Goal: Task Accomplishment & Management: Use online tool/utility

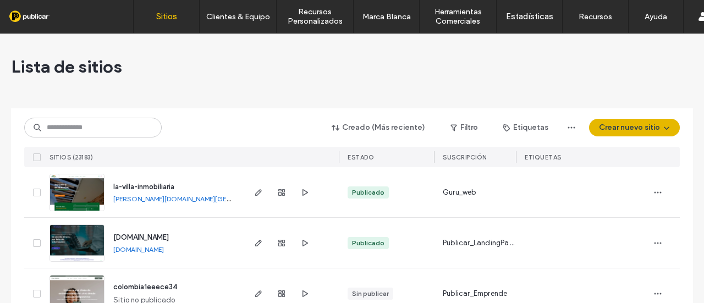
click at [630, 126] on button "Crear nuevo sitio" at bounding box center [634, 128] width 91 height 18
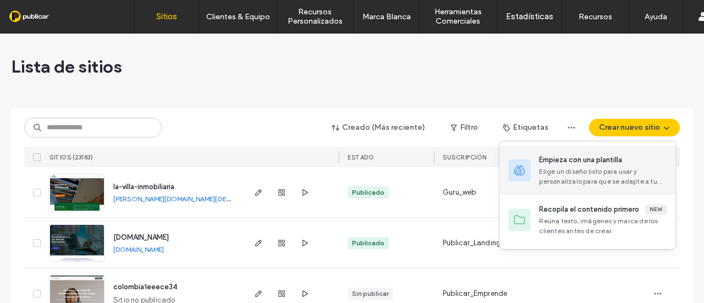
click at [585, 172] on div "Elige un diseño listo para usar y personalízalo para que se adapte a tu marca." at bounding box center [603, 177] width 128 height 20
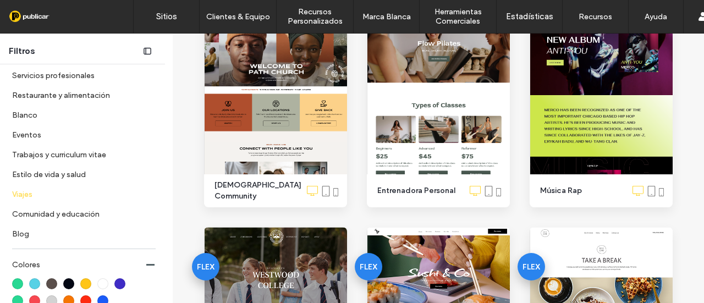
scroll to position [55, 0]
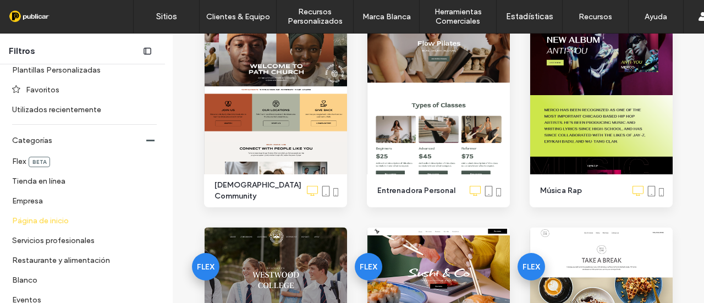
click at [71, 221] on label "Página de inicio" at bounding box center [79, 220] width 135 height 19
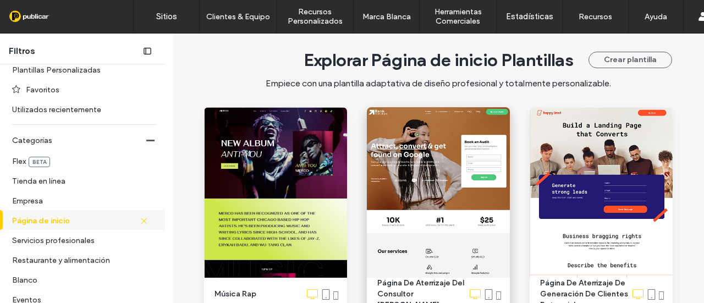
scroll to position [0, 0]
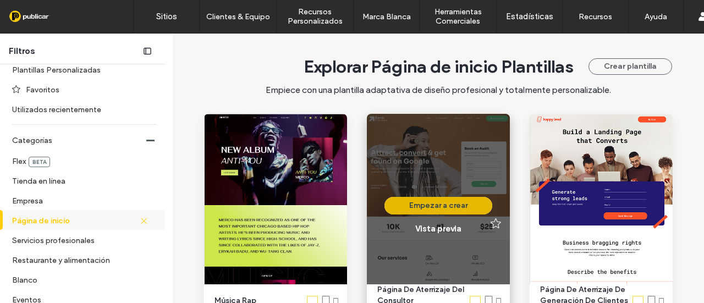
click at [439, 202] on button "Empezar a crear" at bounding box center [438, 206] width 108 height 18
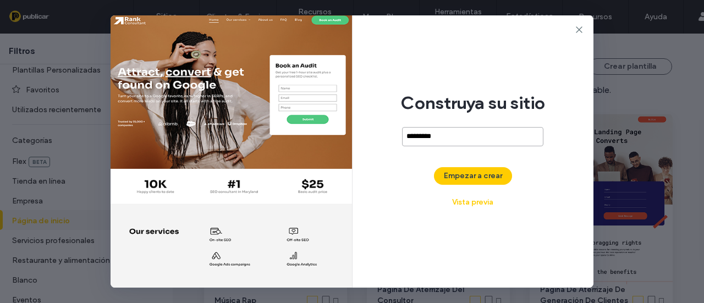
type input "**********"
click at [478, 176] on button "Empezar a crear" at bounding box center [473, 176] width 78 height 18
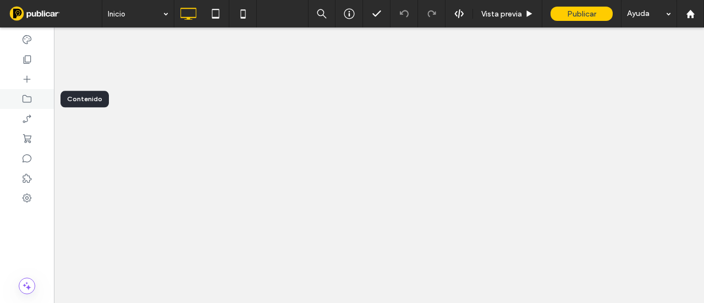
drag, startPoint x: 0, startPoint y: 0, endPoint x: 39, endPoint y: 100, distance: 106.7
click at [39, 100] on div at bounding box center [27, 99] width 54 height 20
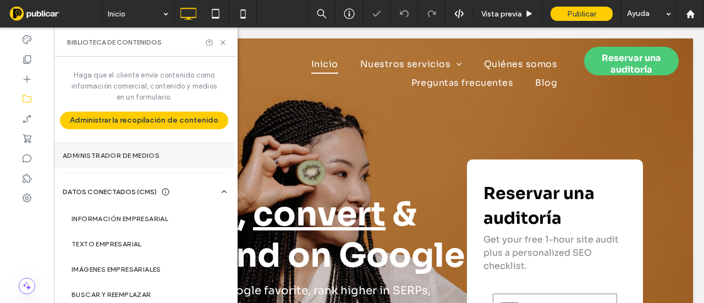
click at [129, 153] on label "Administrador de medios" at bounding box center [144, 156] width 163 height 8
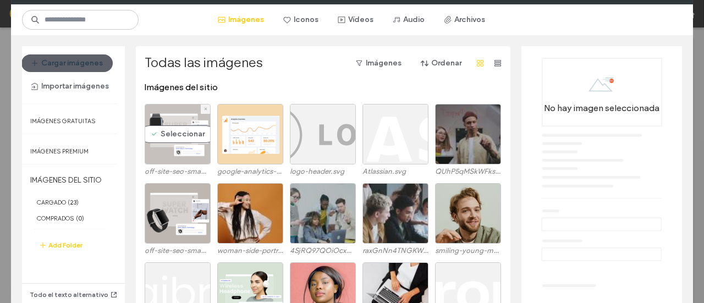
click at [174, 121] on div "Seleccionar" at bounding box center [178, 134] width 66 height 61
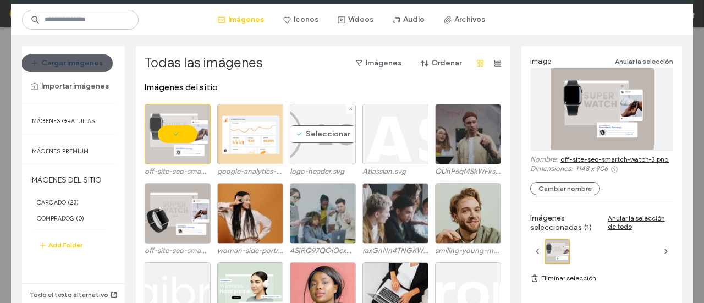
scroll to position [110, 0]
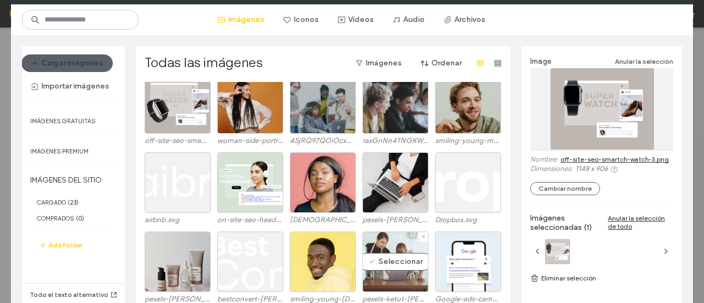
click at [393, 249] on div "Seleccionar" at bounding box center [395, 262] width 66 height 61
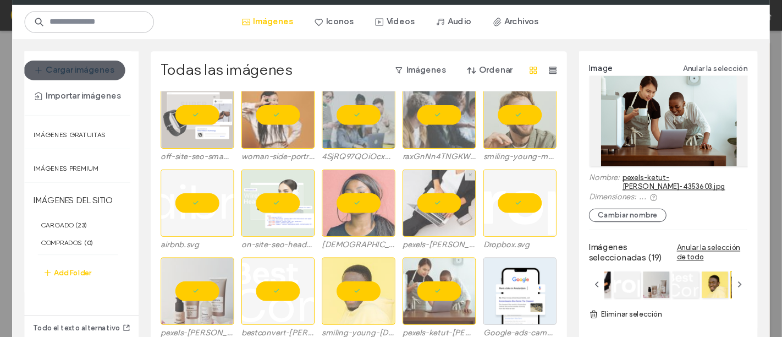
scroll to position [194, 0]
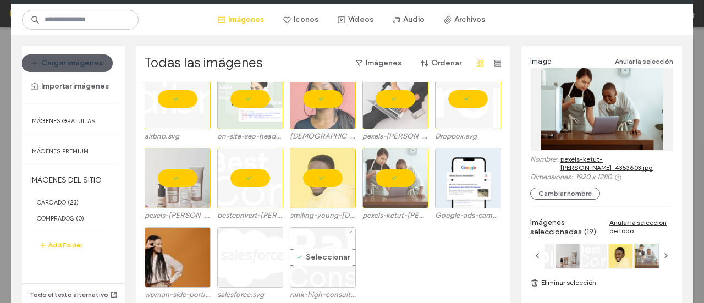
click at [312, 255] on div "Seleccionar" at bounding box center [323, 257] width 66 height 61
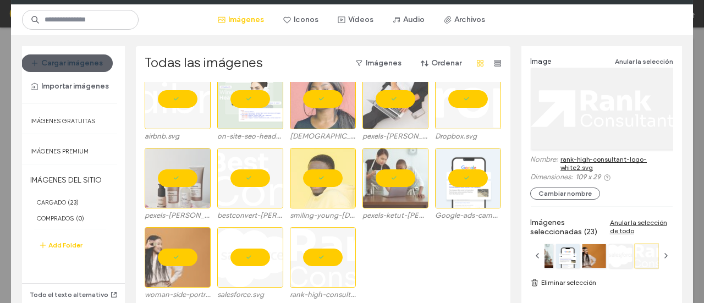
click at [584, 284] on link "Eliminar selección" at bounding box center [601, 282] width 143 height 11
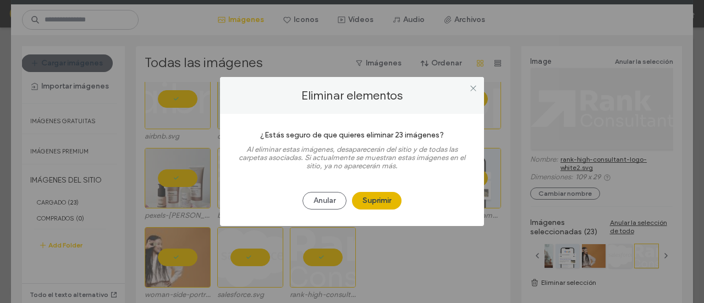
click at [365, 206] on button "Suprimir" at bounding box center [377, 201] width 50 height 18
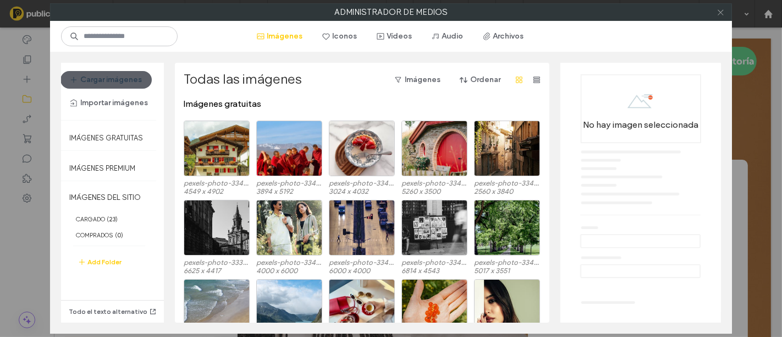
click at [703, 14] on icon at bounding box center [721, 12] width 8 height 8
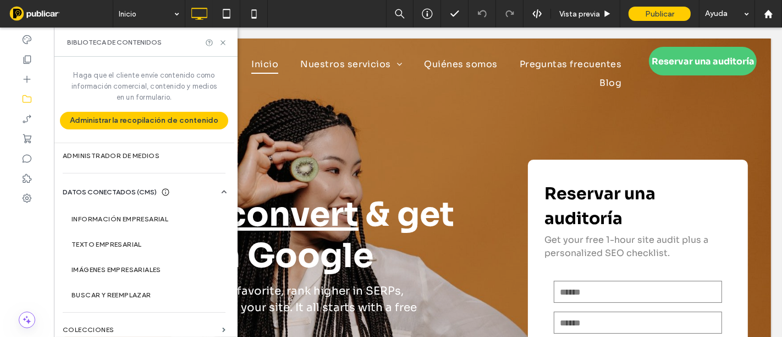
click at [227, 39] on div "Biblioteca de contenidos" at bounding box center [146, 42] width 184 height 29
click at [223, 40] on icon at bounding box center [223, 43] width 8 height 8
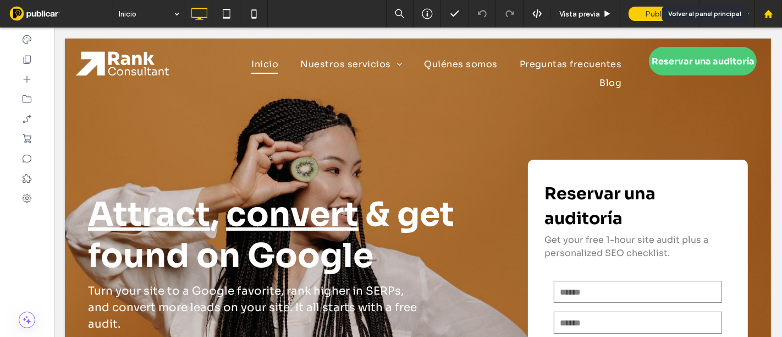
click at [703, 12] on use at bounding box center [768, 13] width 8 height 8
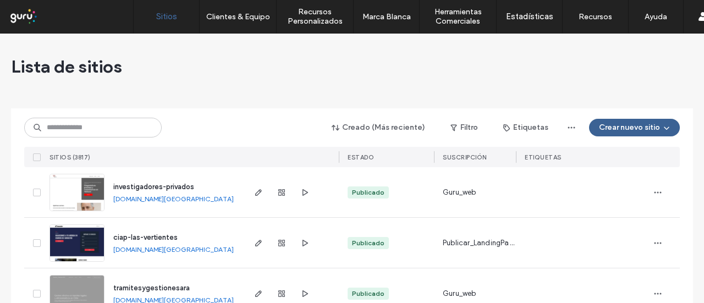
click at [625, 124] on button "Crear nuevo sitio" at bounding box center [634, 128] width 91 height 18
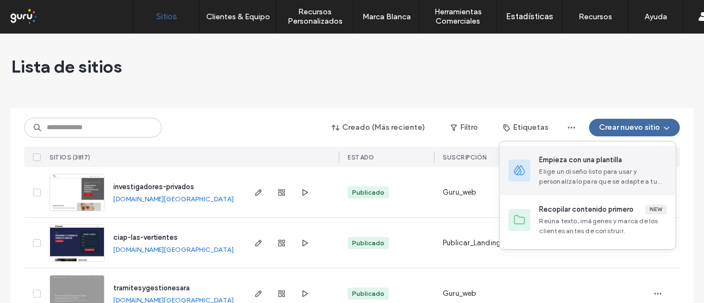
click at [587, 178] on div "Elige un diseño listo para usar y personalízalo para que se adapte a tu marca." at bounding box center [603, 177] width 128 height 20
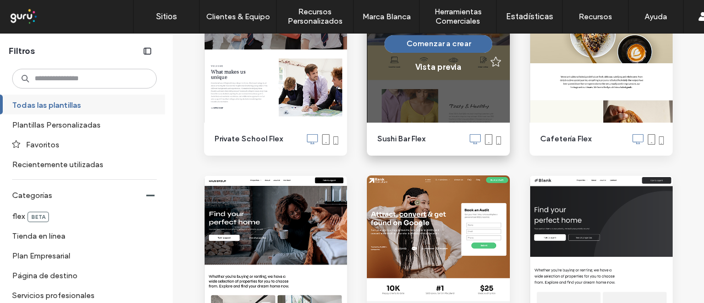
scroll to position [495, 0]
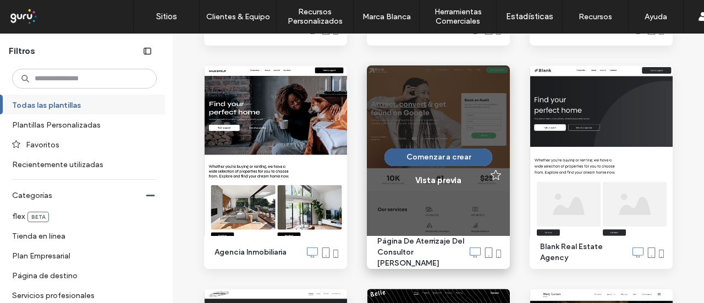
click at [411, 158] on button "Comenzar a crear" at bounding box center [438, 158] width 108 height 18
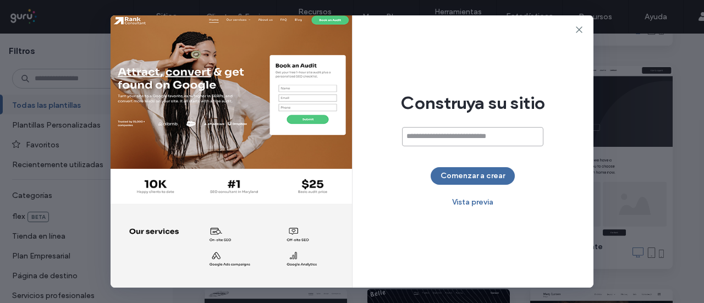
paste input "**********"
click at [425, 135] on input "**********" at bounding box center [472, 136] width 141 height 19
type input "**********"
click at [481, 178] on button "Comenzar a crear" at bounding box center [473, 176] width 84 height 18
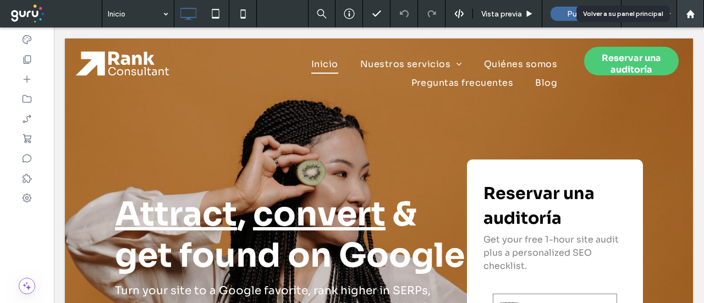
click at [691, 14] on use at bounding box center [690, 13] width 8 height 8
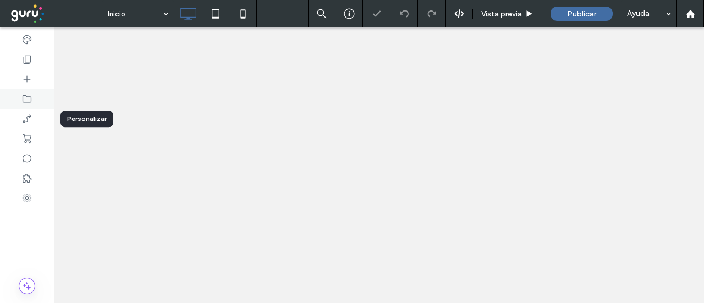
click at [28, 96] on use at bounding box center [27, 99] width 9 height 8
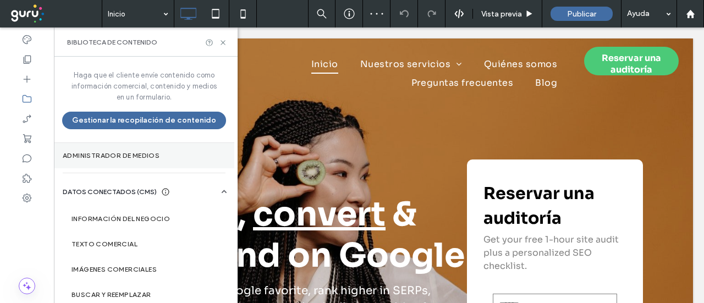
click at [97, 147] on section "Administrador de medios" at bounding box center [144, 155] width 180 height 25
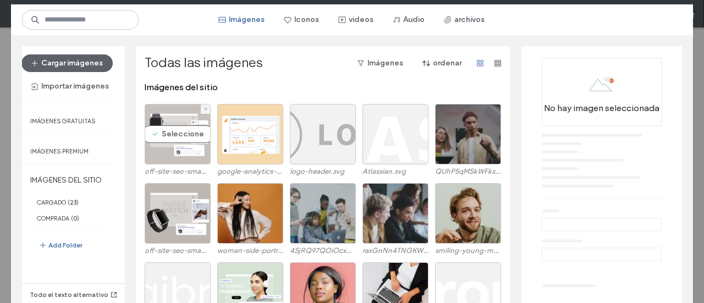
click at [190, 139] on div "Seleccione" at bounding box center [178, 134] width 66 height 61
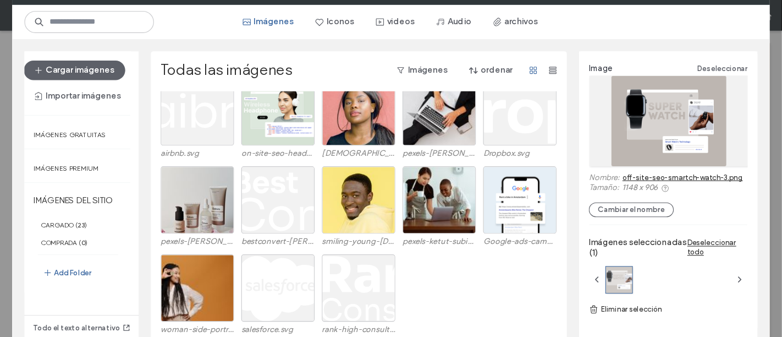
scroll to position [194, 0]
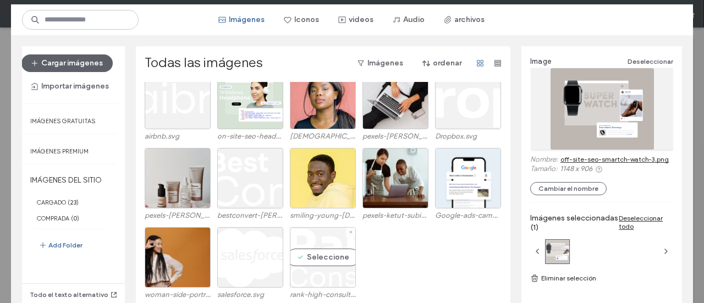
click at [339, 255] on div "Seleccione" at bounding box center [323, 257] width 66 height 61
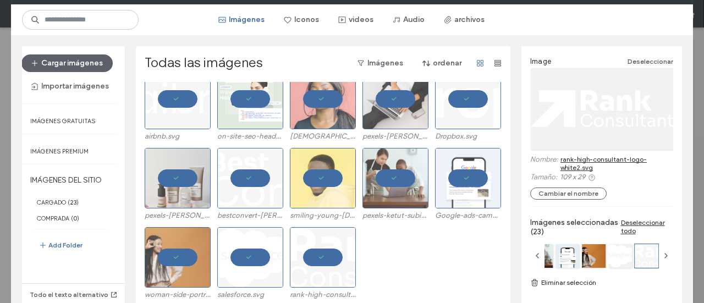
click at [568, 284] on link "Eliminar selección" at bounding box center [601, 282] width 143 height 11
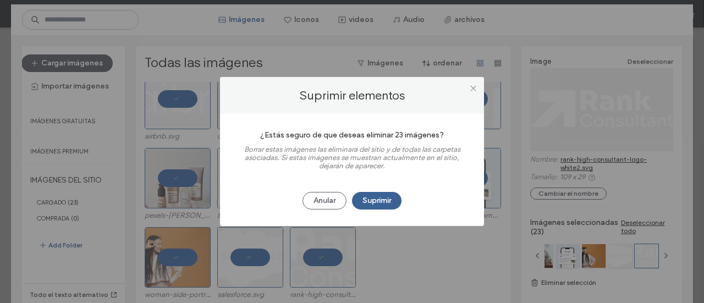
click at [385, 204] on button "Suprimir" at bounding box center [377, 201] width 50 height 18
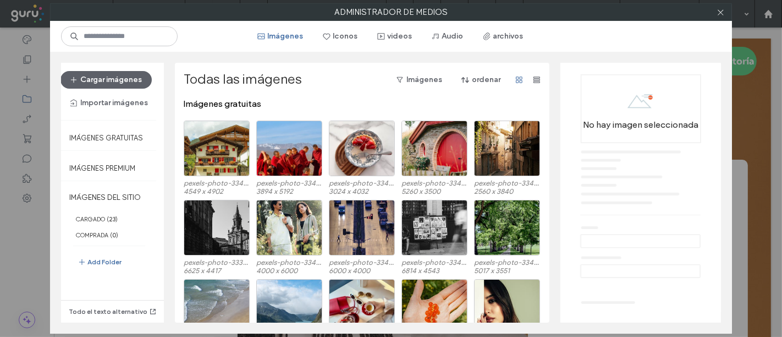
drag, startPoint x: 721, startPoint y: 11, endPoint x: 701, endPoint y: 8, distance: 20.0
click at [703, 11] on icon at bounding box center [721, 12] width 8 height 8
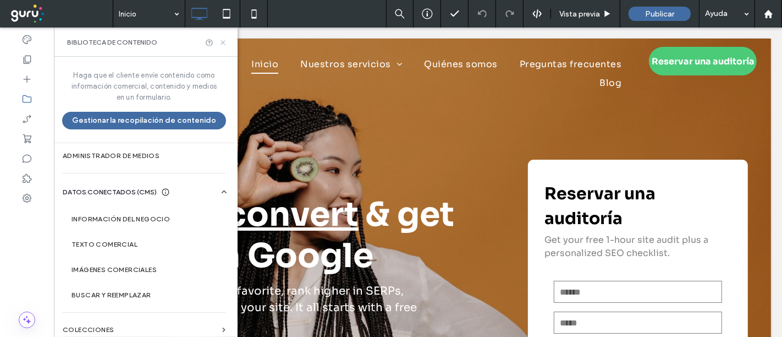
click at [220, 43] on icon at bounding box center [223, 43] width 8 height 8
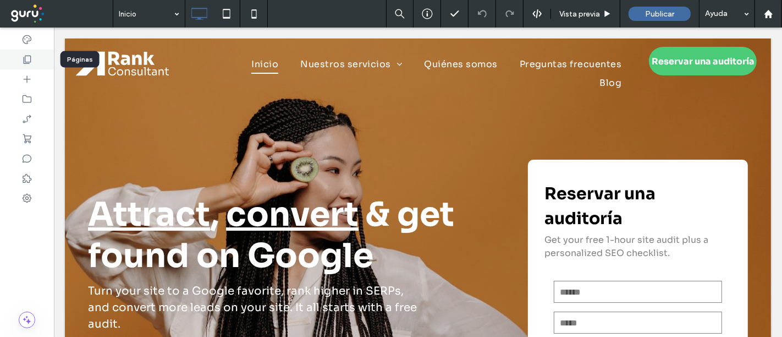
click at [20, 59] on div at bounding box center [27, 60] width 54 height 20
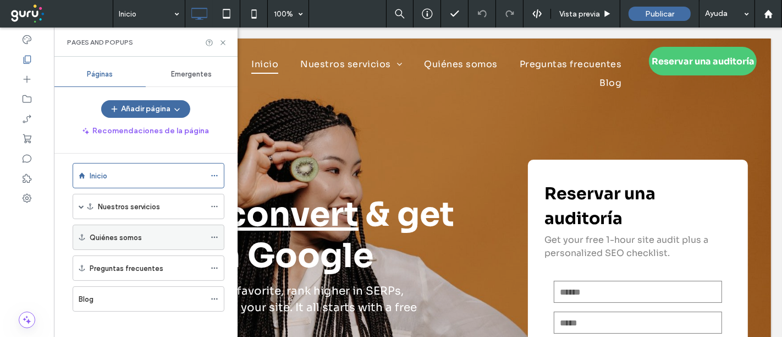
scroll to position [14, 0]
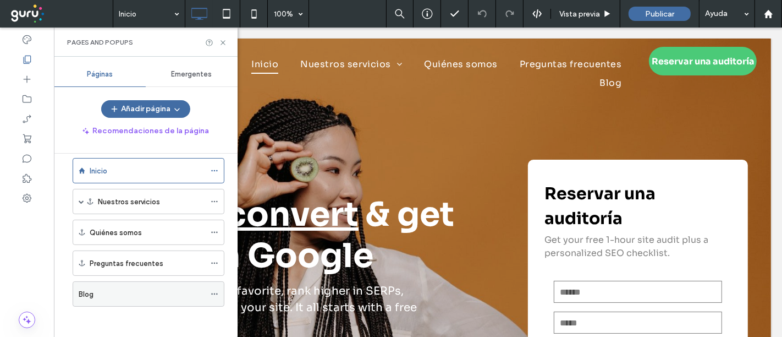
click at [218, 291] on icon at bounding box center [215, 294] width 8 height 8
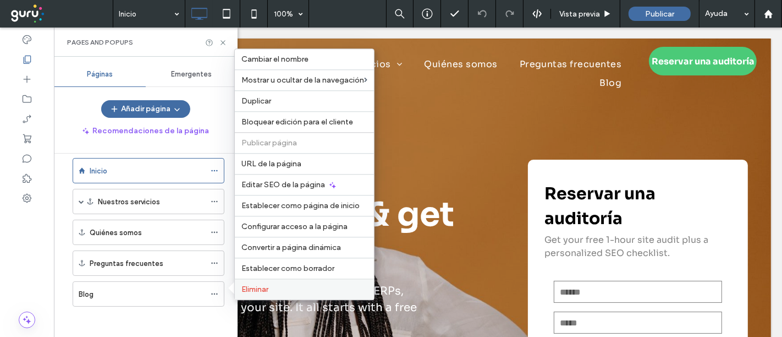
click at [252, 285] on span "Eliminar" at bounding box center [254, 288] width 27 height 9
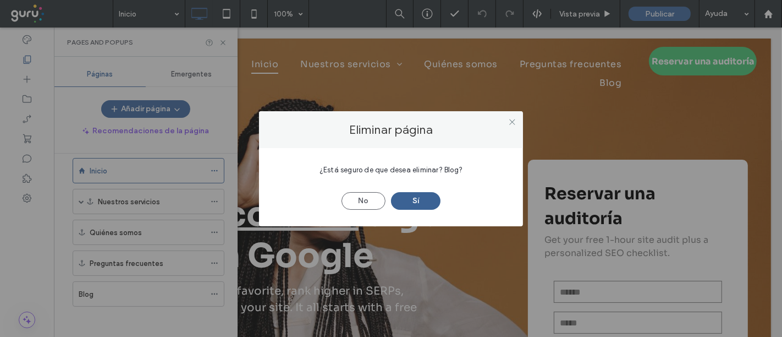
click at [426, 197] on button "Sí" at bounding box center [416, 201] width 50 height 18
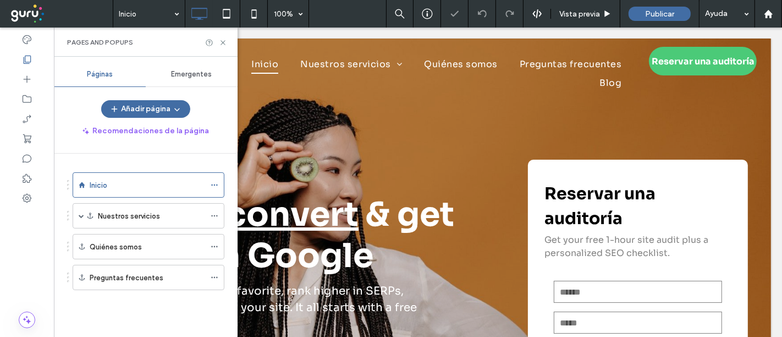
scroll to position [0, 0]
click at [216, 274] on icon at bounding box center [215, 277] width 8 height 8
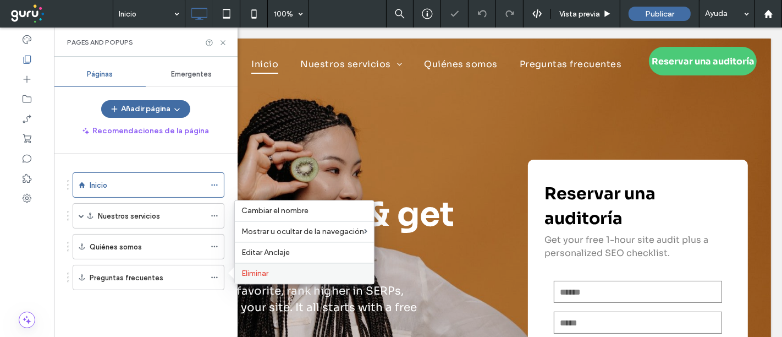
click at [253, 273] on span "Eliminar" at bounding box center [254, 272] width 27 height 9
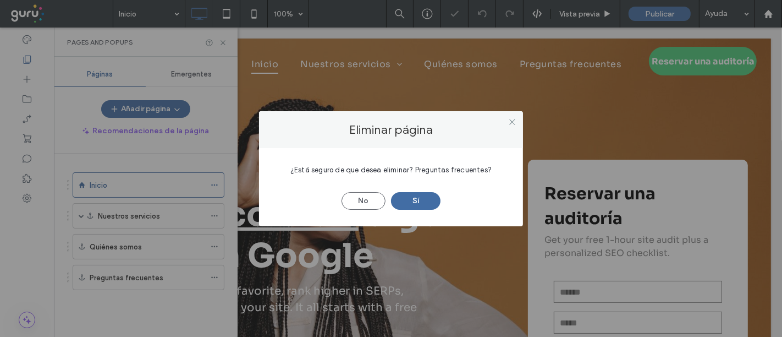
click at [428, 189] on div "No Sí" at bounding box center [391, 195] width 231 height 29
click at [424, 196] on button "Sí" at bounding box center [416, 201] width 50 height 18
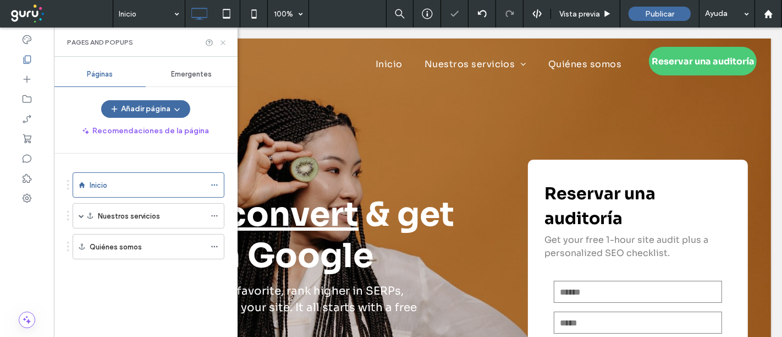
click at [220, 40] on icon at bounding box center [223, 43] width 8 height 8
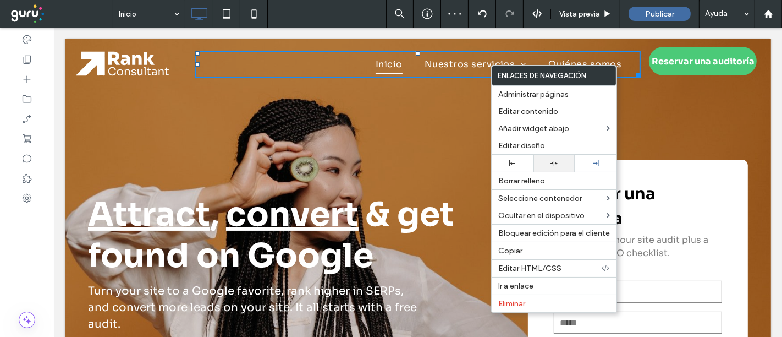
click at [548, 166] on div at bounding box center [554, 163] width 31 height 7
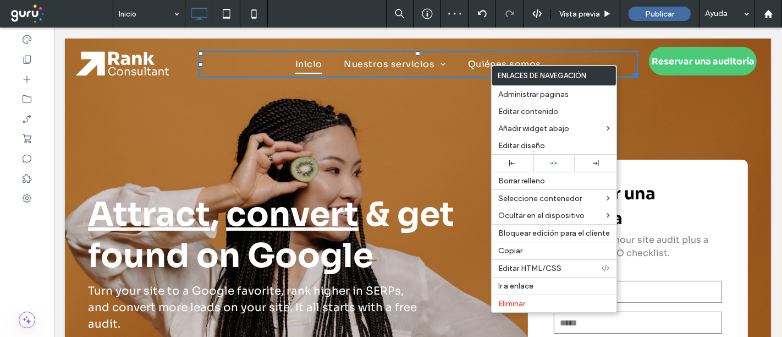
click at [386, 106] on div "Attract , convert & get found on Google Turn your site to a Google favorite, ra…" at bounding box center [417, 281] width 706 height 485
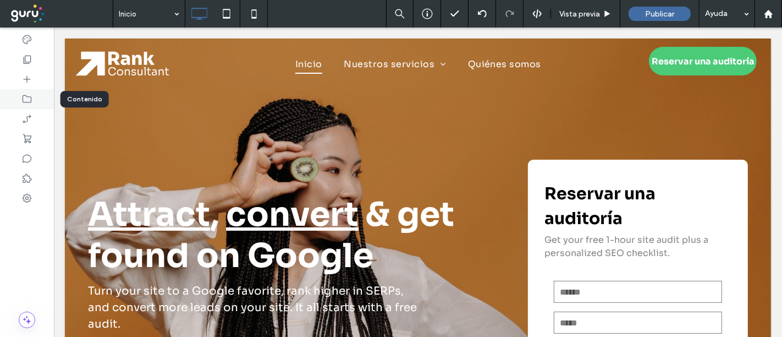
click at [27, 90] on div at bounding box center [27, 99] width 54 height 20
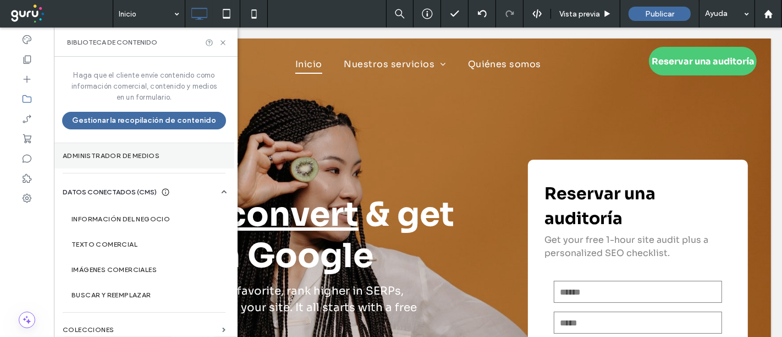
click at [131, 153] on label "Administrador de medios" at bounding box center [144, 156] width 163 height 8
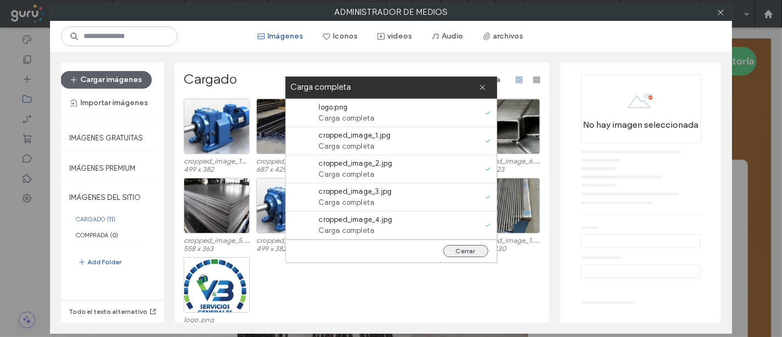
click at [475, 248] on button "Cerrar" at bounding box center [465, 251] width 45 height 12
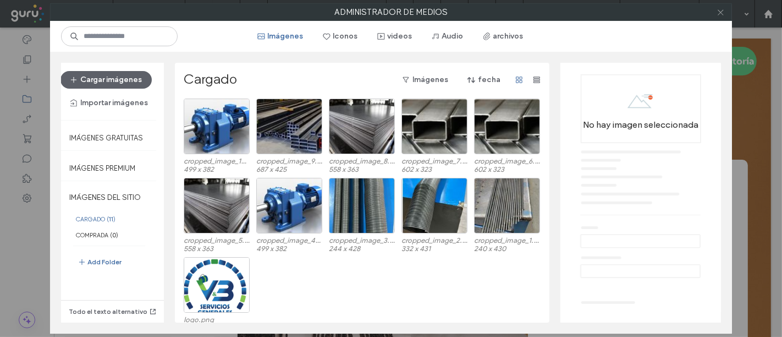
click at [703, 13] on icon at bounding box center [721, 12] width 8 height 8
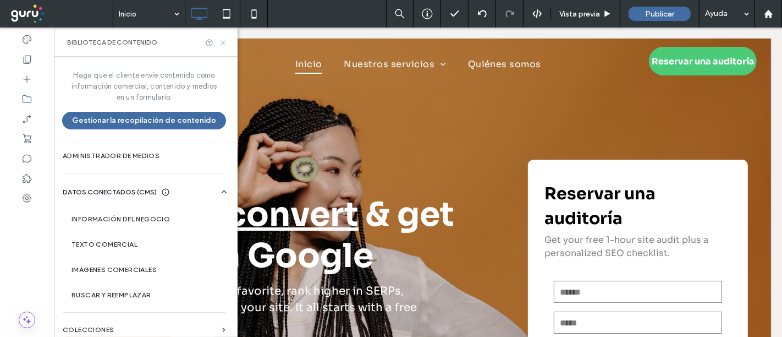
click at [221, 42] on icon at bounding box center [223, 43] width 8 height 8
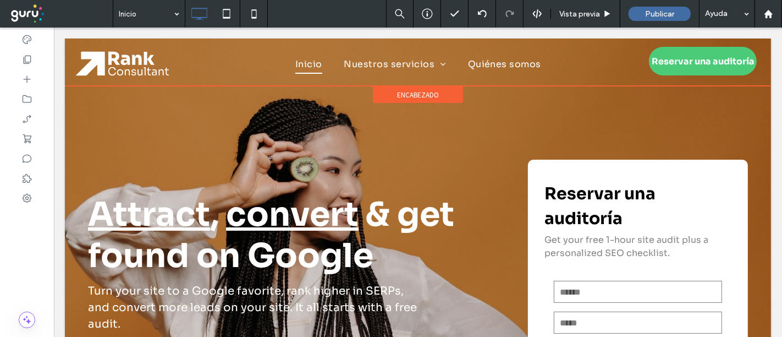
click at [397, 93] on span "encabezado" at bounding box center [418, 94] width 42 height 9
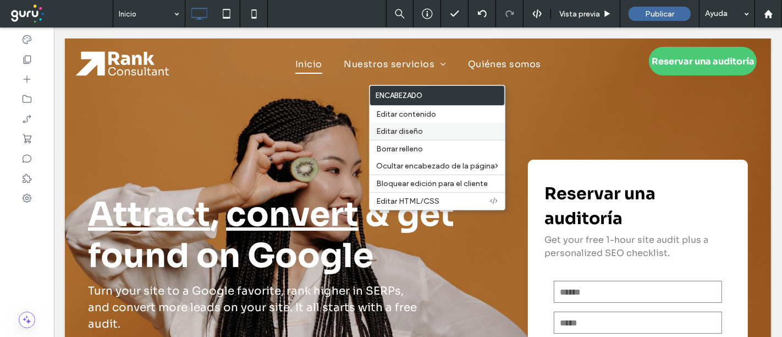
click at [391, 129] on span "Editar diseño" at bounding box center [399, 131] width 47 height 9
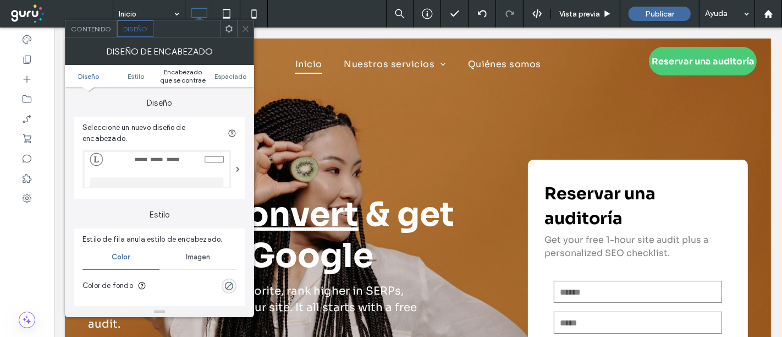
click at [189, 78] on span "Encabezado que se contrae" at bounding box center [183, 76] width 47 height 17
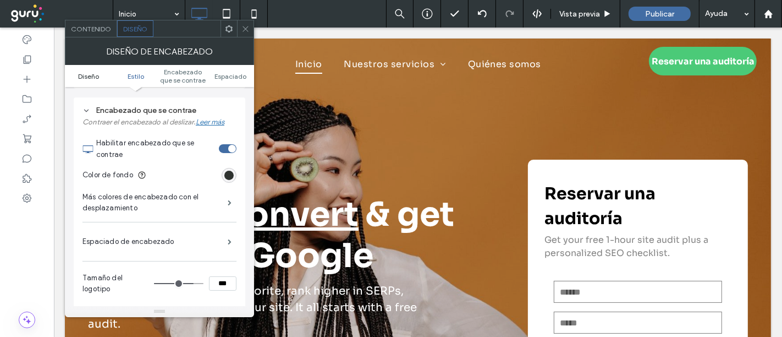
click at [98, 72] on span "Diseño" at bounding box center [88, 76] width 21 height 8
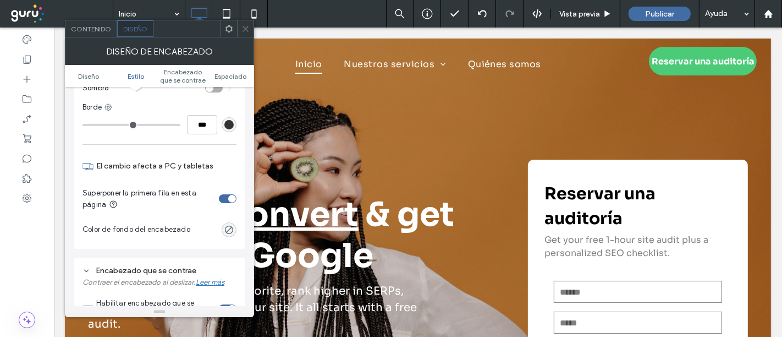
scroll to position [244, 0]
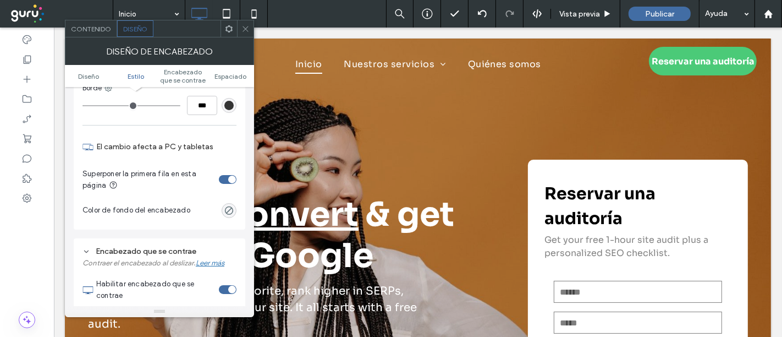
click at [221, 175] on div "toggle" at bounding box center [228, 179] width 18 height 9
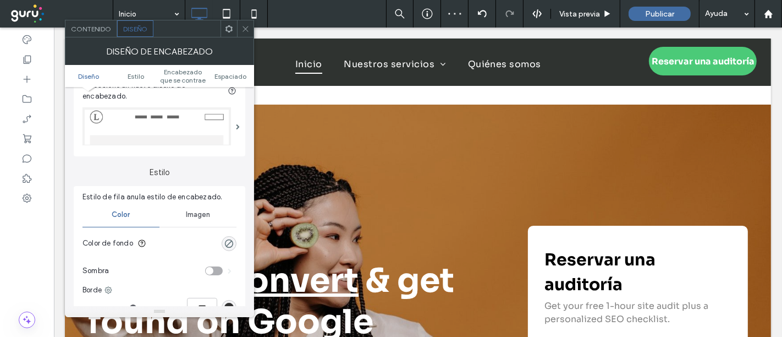
scroll to position [61, 0]
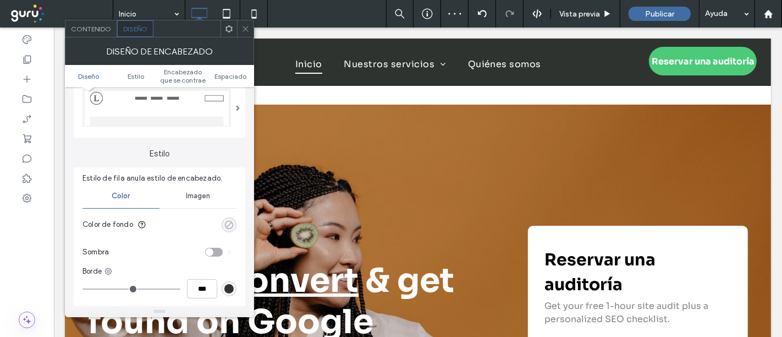
click at [234, 221] on icon "rgba(0, 0, 0, 0)" at bounding box center [228, 224] width 9 height 9
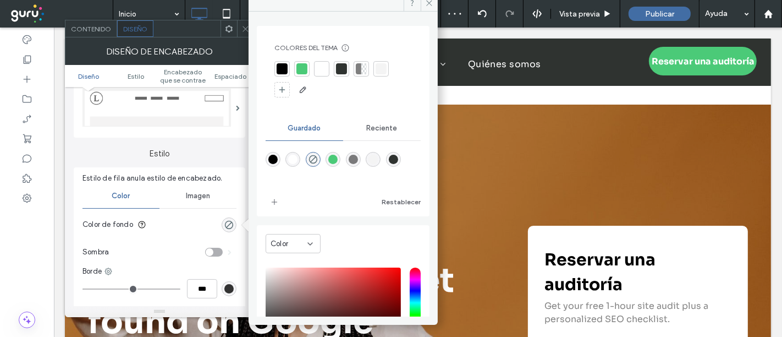
click at [324, 65] on div at bounding box center [321, 68] width 11 height 11
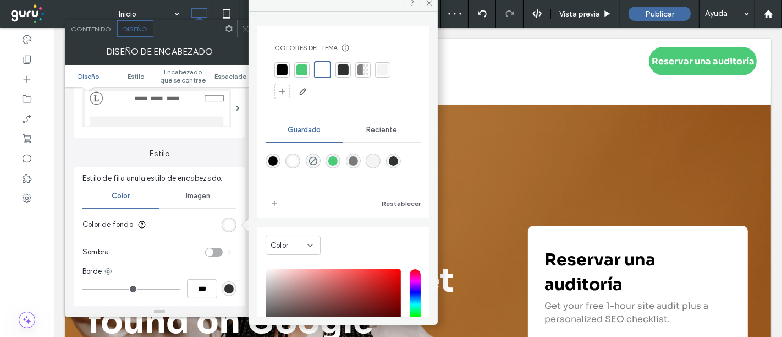
click at [245, 30] on icon at bounding box center [245, 29] width 8 height 8
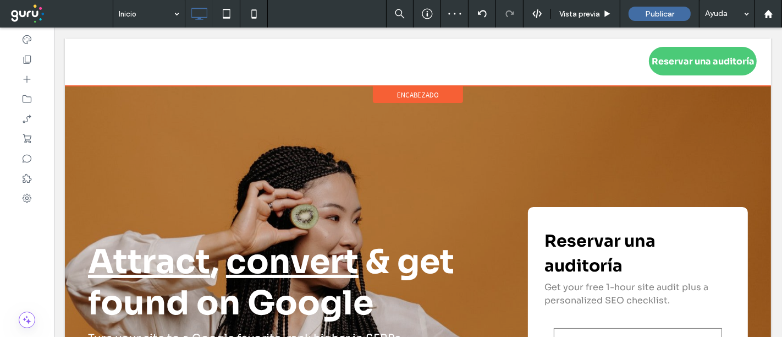
scroll to position [0, 0]
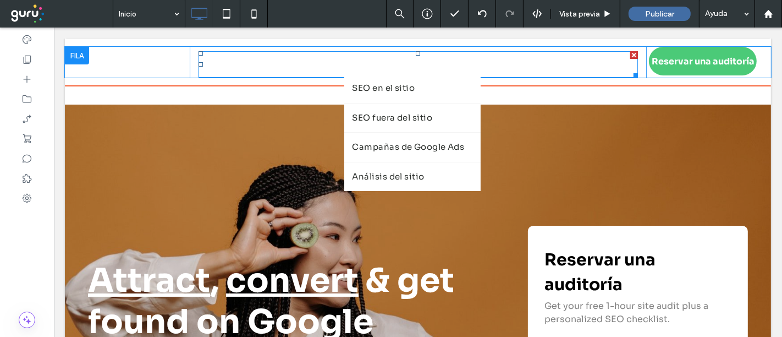
click at [348, 67] on span "Nuestros servicios" at bounding box center [395, 64] width 102 height 19
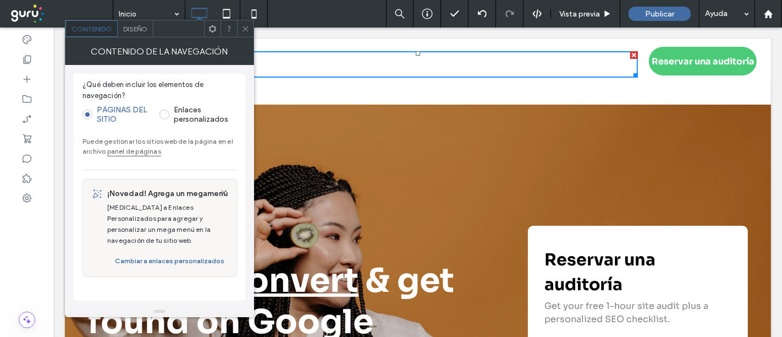
click at [143, 31] on span "Diseño" at bounding box center [135, 29] width 24 height 8
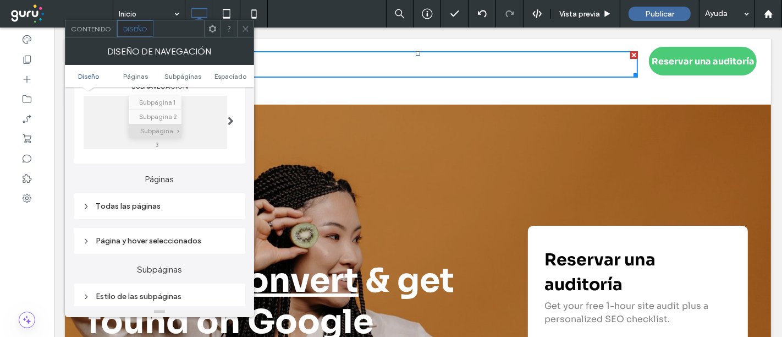
scroll to position [244, 0]
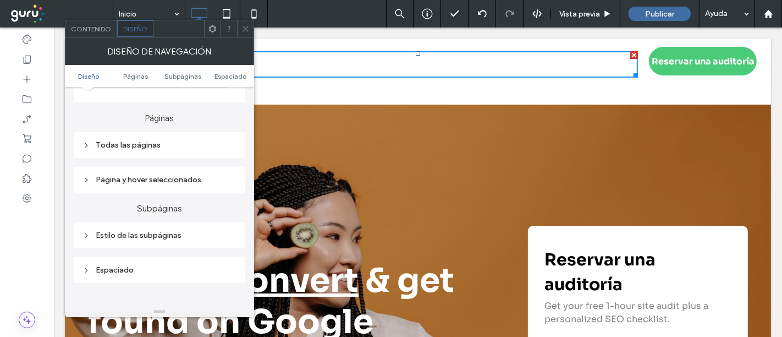
click at [138, 147] on div "Todas las páginas" at bounding box center [160, 144] width 154 height 9
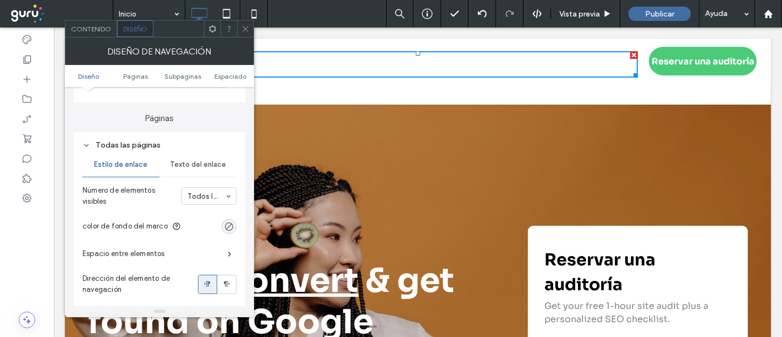
click at [201, 158] on div "Texto del enlace" at bounding box center [198, 164] width 77 height 24
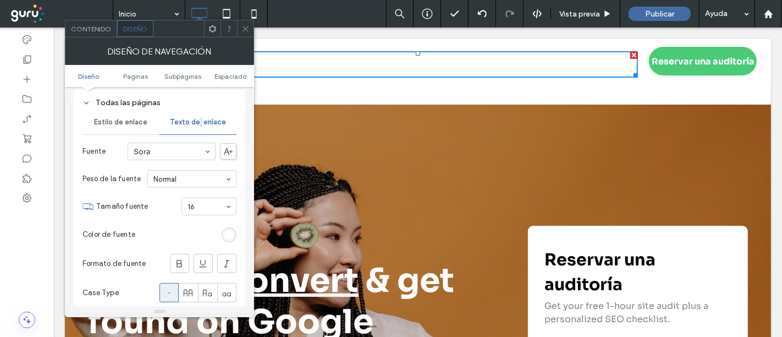
scroll to position [305, 0]
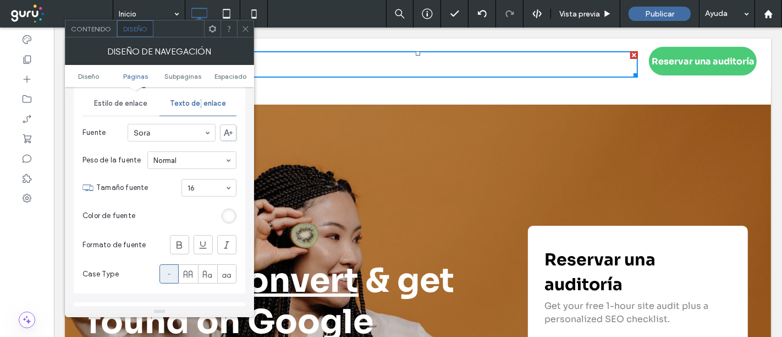
click at [227, 211] on div "rgb(255, 255, 255)" at bounding box center [228, 215] width 9 height 9
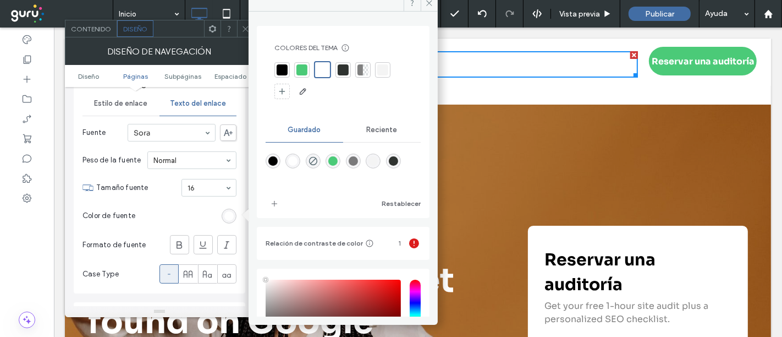
click at [348, 68] on div at bounding box center [343, 69] width 11 height 11
click at [245, 26] on icon at bounding box center [245, 29] width 8 height 8
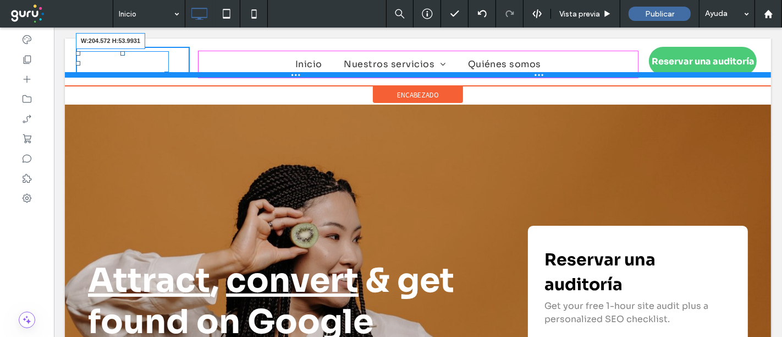
drag, startPoint x: 163, startPoint y: 68, endPoint x: 175, endPoint y: 79, distance: 16.4
click at [175, 78] on div "W:204.572 H:53.9931 Click To Paste Inicio Nuestros servicios SEO en el sitio SE…" at bounding box center [417, 62] width 706 height 31
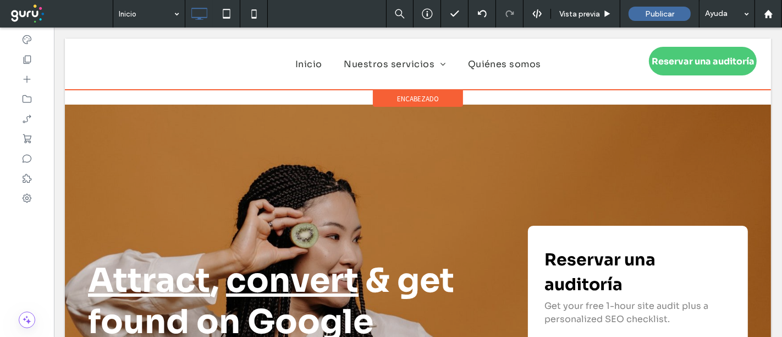
click at [383, 95] on div "encabezado" at bounding box center [417, 98] width 90 height 17
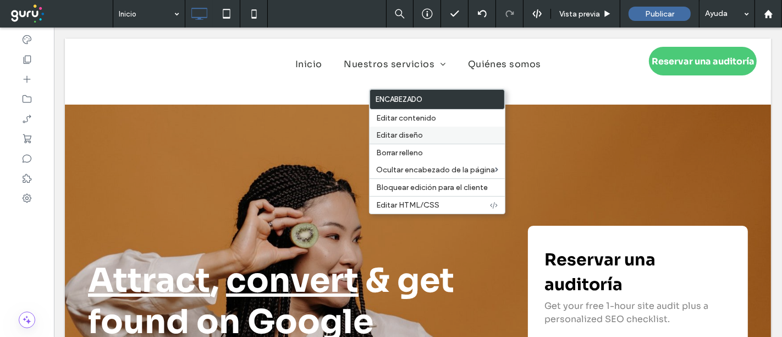
click at [400, 133] on span "Editar diseño" at bounding box center [399, 134] width 47 height 9
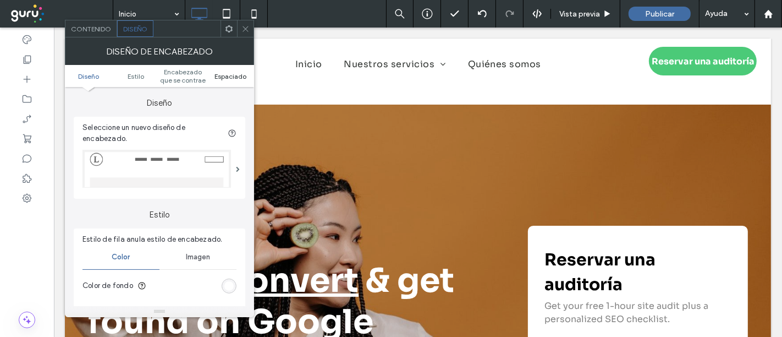
click at [231, 72] on span "Espaciado" at bounding box center [231, 76] width 32 height 8
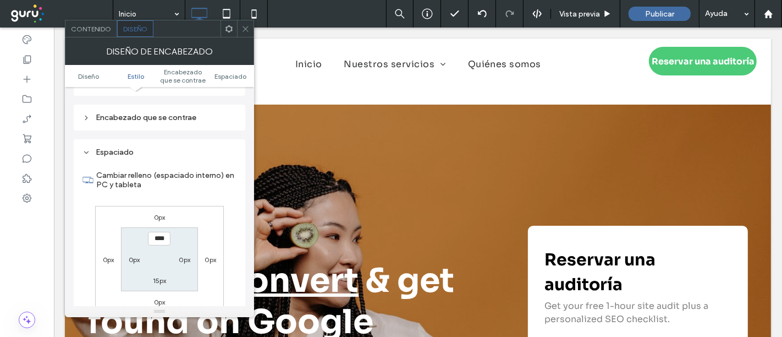
scroll to position [393, 0]
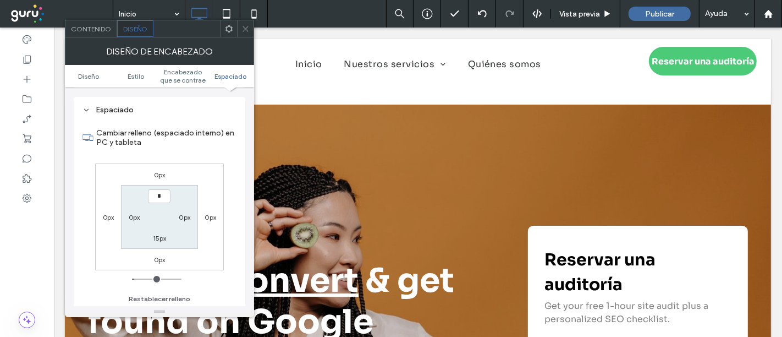
type input "***"
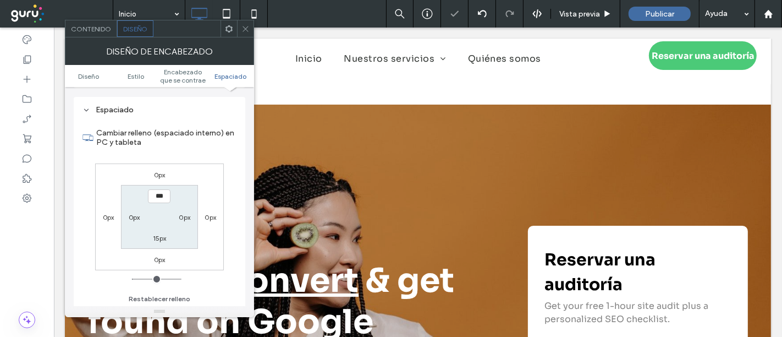
click at [160, 234] on label "15px" at bounding box center [160, 238] width 14 height 8
type input "**"
type input "*"
type input "***"
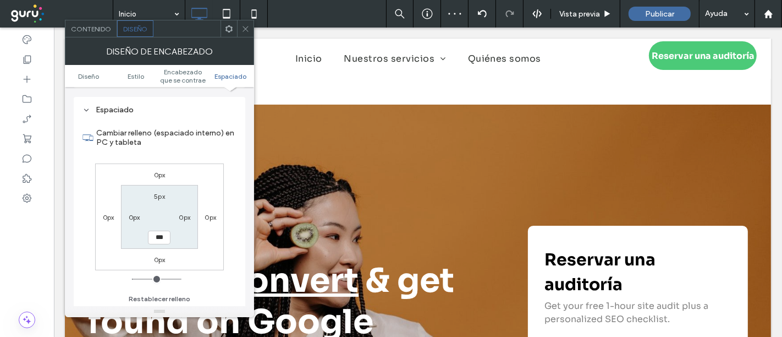
click at [247, 24] on span at bounding box center [245, 28] width 8 height 17
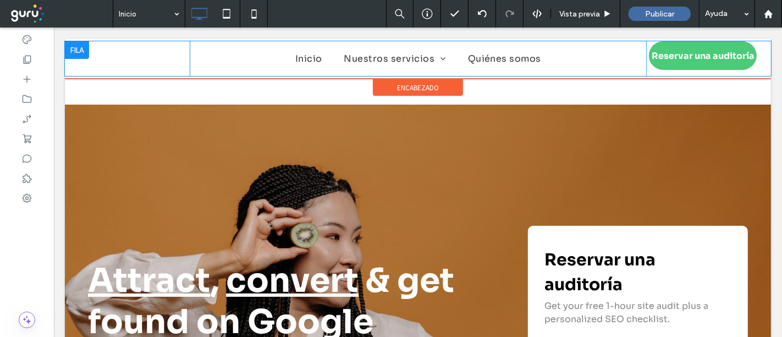
click at [72, 48] on div at bounding box center [76, 50] width 24 height 18
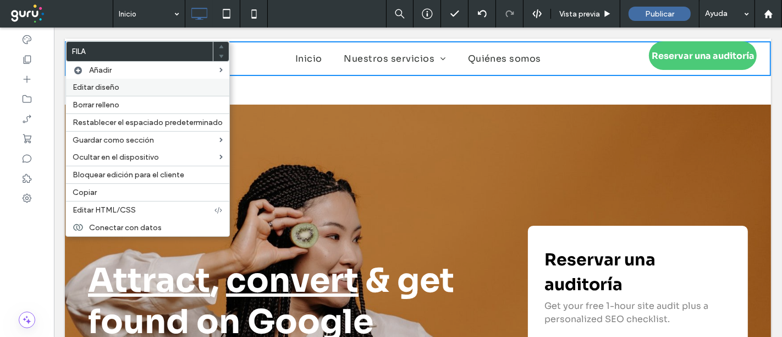
click at [96, 87] on span "Editar diseño" at bounding box center [96, 87] width 47 height 9
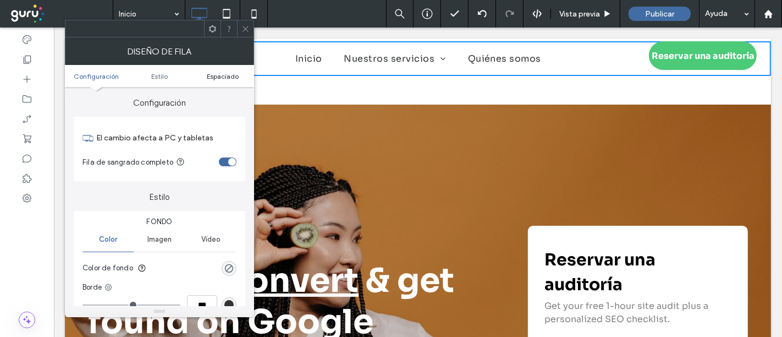
click at [229, 78] on span "Espaciado" at bounding box center [223, 76] width 32 height 8
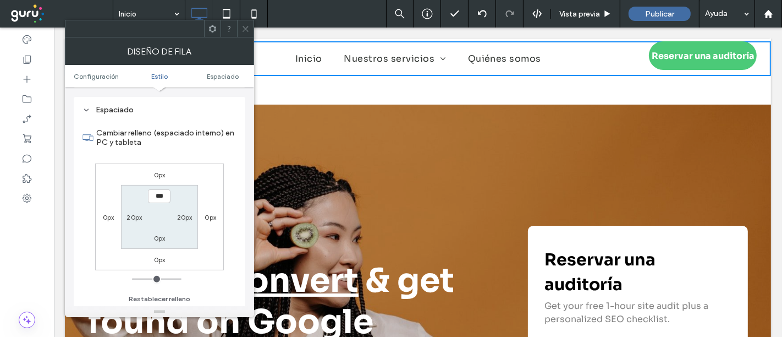
scroll to position [275, 0]
click at [243, 29] on icon at bounding box center [245, 29] width 8 height 8
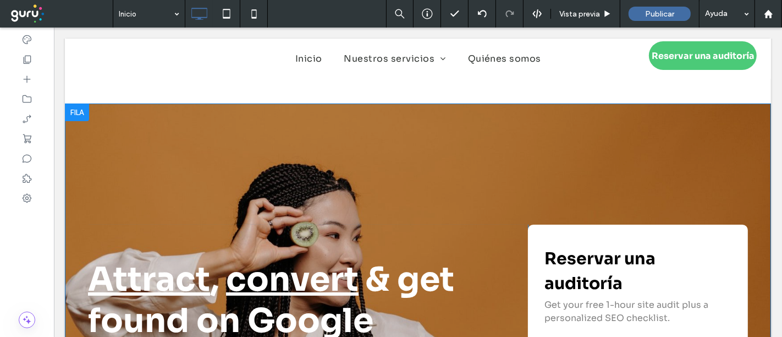
scroll to position [0, 0]
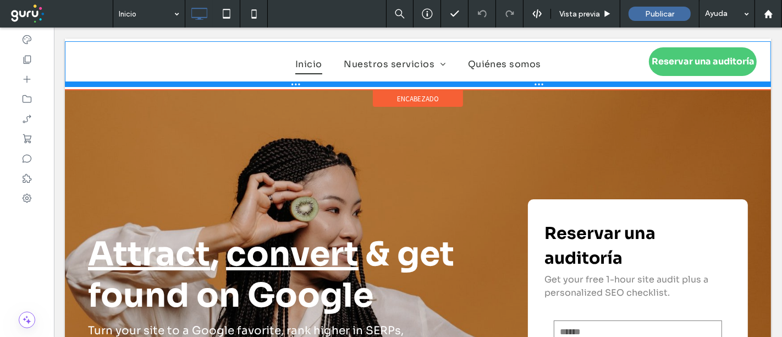
drag, startPoint x: 167, startPoint y: 74, endPoint x: 221, endPoint y: 113, distance: 66.1
click at [167, 86] on div at bounding box center [417, 84] width 706 height 6
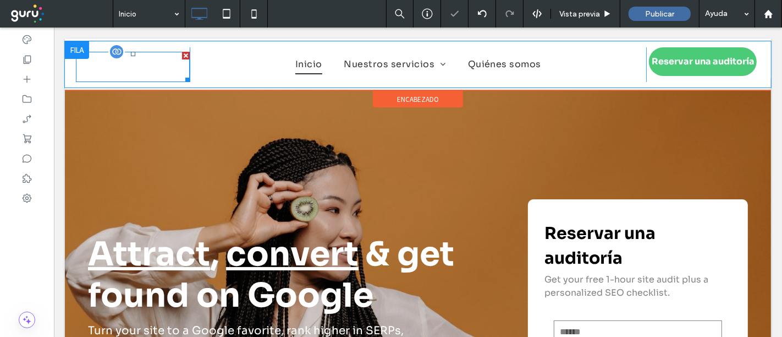
click at [133, 68] on img at bounding box center [132, 67] width 114 height 30
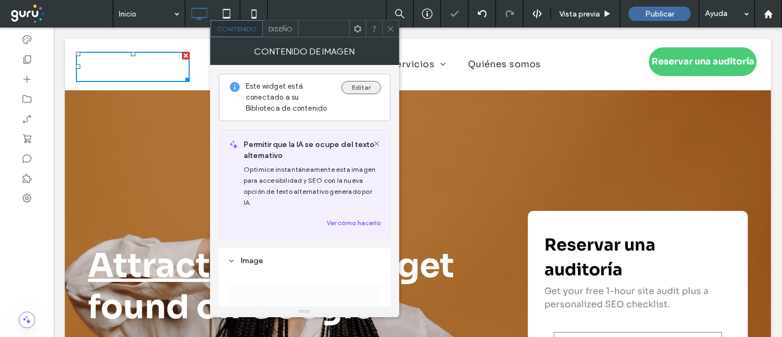
click at [345, 88] on button "Editar" at bounding box center [362, 87] width 40 height 13
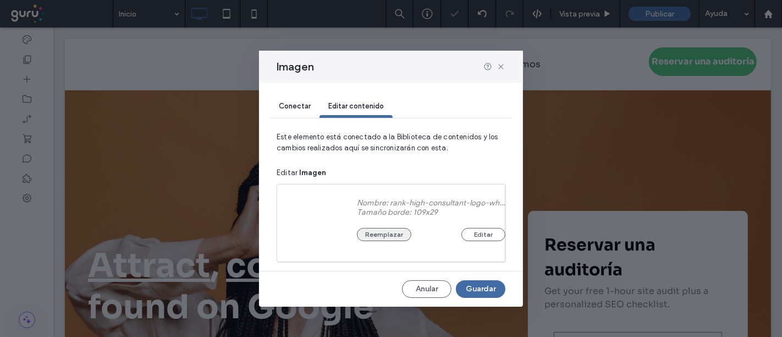
click at [383, 233] on button "Reemplazar" at bounding box center [384, 234] width 54 height 13
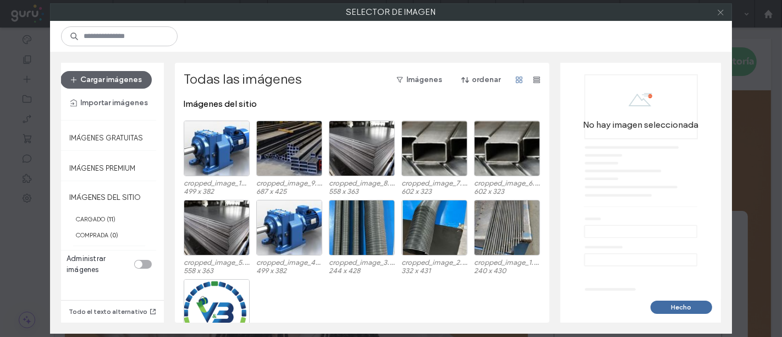
click at [721, 13] on icon at bounding box center [721, 12] width 8 height 8
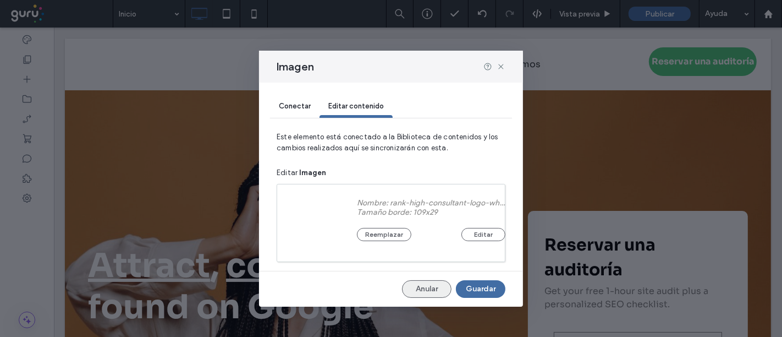
click at [419, 294] on button "Anular" at bounding box center [427, 289] width 50 height 18
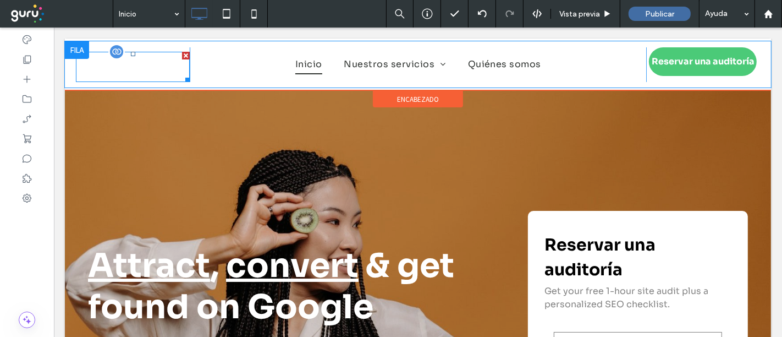
click at [100, 64] on img at bounding box center [132, 67] width 114 height 30
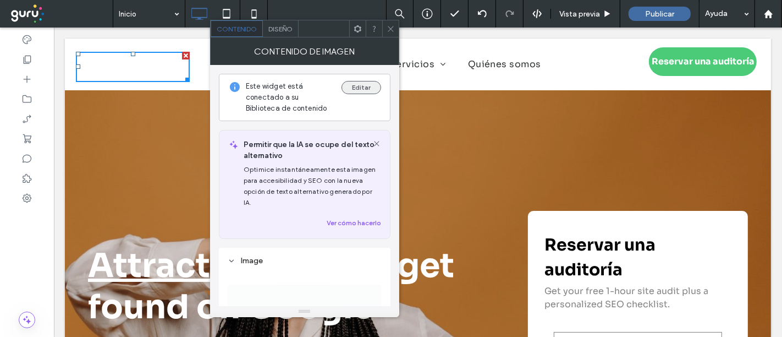
click at [352, 90] on button "Editar" at bounding box center [362, 87] width 40 height 13
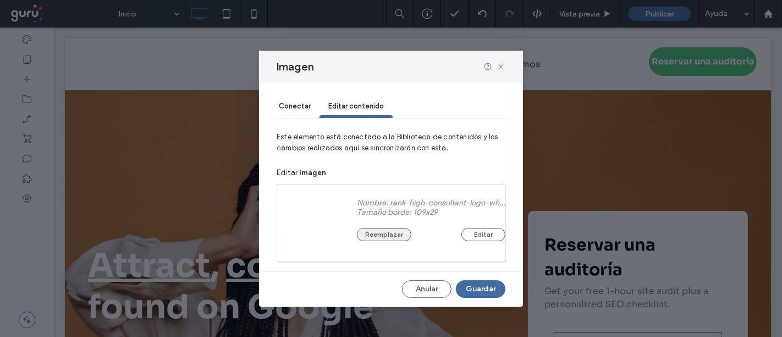
click at [378, 228] on button "Reemplazar" at bounding box center [384, 234] width 54 height 13
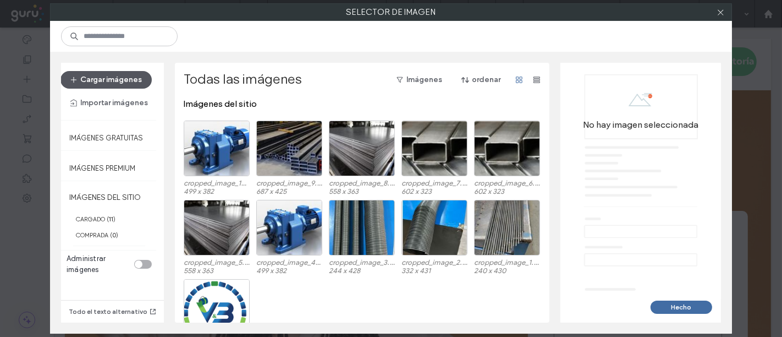
click at [92, 78] on button "Cargar imágenes" at bounding box center [106, 80] width 91 height 18
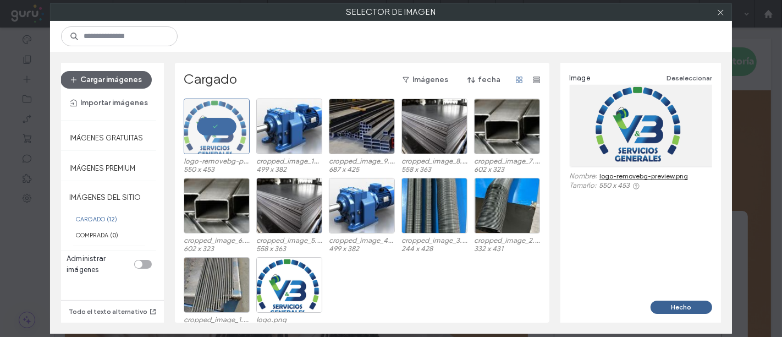
click at [668, 307] on button "Hecho" at bounding box center [682, 306] width 62 height 13
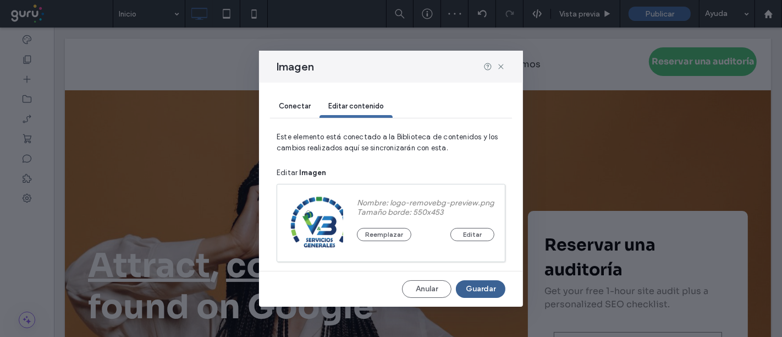
drag, startPoint x: 475, startPoint y: 288, endPoint x: 215, endPoint y: 61, distance: 345.0
click at [475, 288] on button "Guardar" at bounding box center [481, 289] width 50 height 18
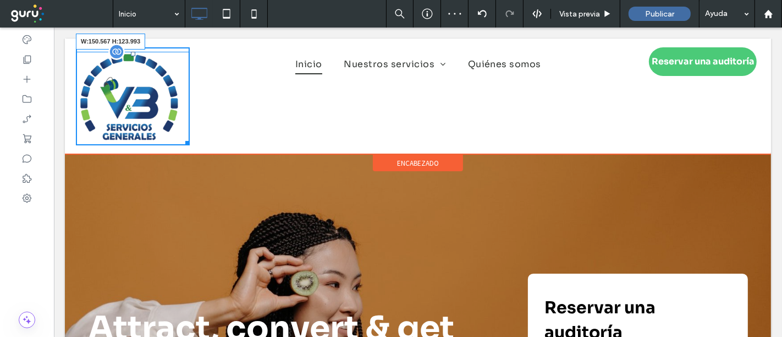
drag, startPoint x: 179, startPoint y: 138, endPoint x: 221, endPoint y: 143, distance: 42.2
click at [181, 137] on div at bounding box center [185, 141] width 8 height 8
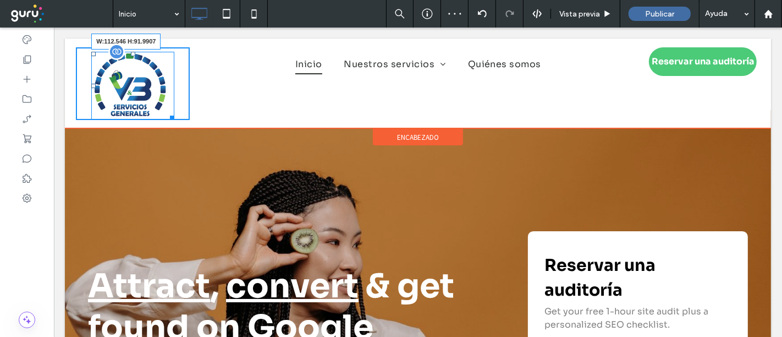
drag, startPoint x: 168, startPoint y: 114, endPoint x: 158, endPoint y: 101, distance: 16.4
click at [166, 112] on div at bounding box center [170, 116] width 8 height 8
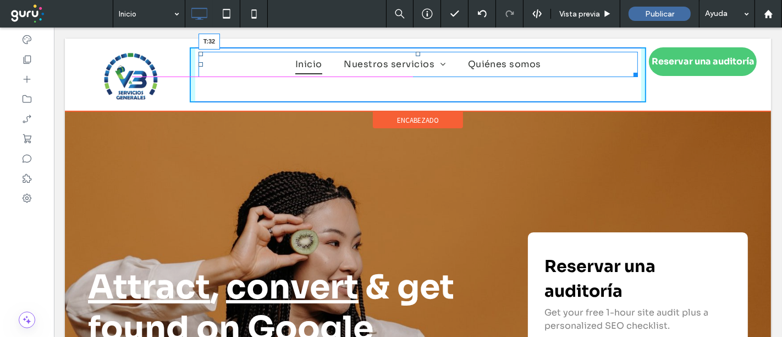
drag, startPoint x: 411, startPoint y: 53, endPoint x: 753, endPoint y: 78, distance: 342.4
click at [415, 56] on div at bounding box center [417, 54] width 4 height 4
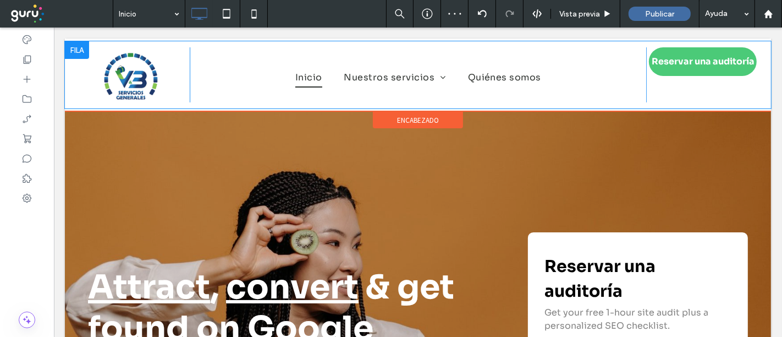
click at [172, 81] on div "Click To Paste" at bounding box center [132, 75] width 114 height 56
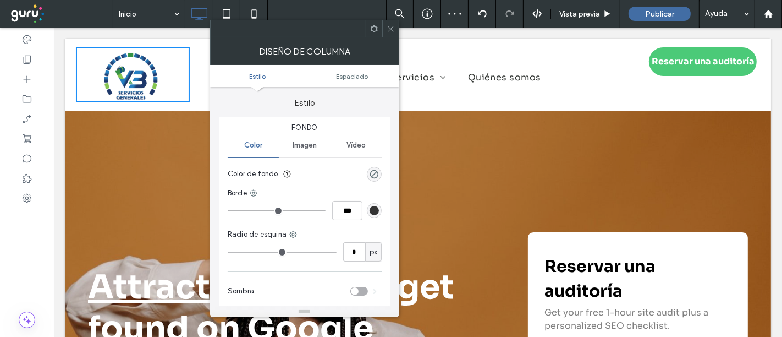
click at [394, 32] on icon at bounding box center [391, 29] width 8 height 8
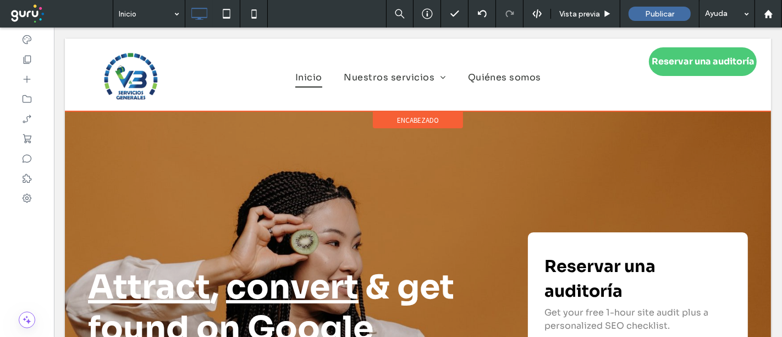
click at [372, 115] on div "encabezado" at bounding box center [417, 120] width 90 height 17
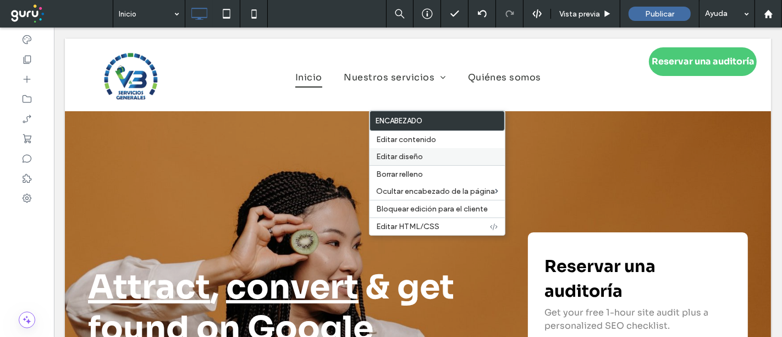
click at [393, 152] on span "Editar diseño" at bounding box center [399, 156] width 47 height 9
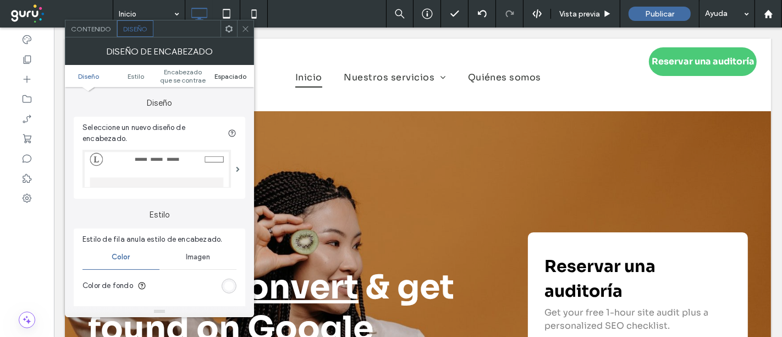
click at [225, 77] on span "Espaciado" at bounding box center [231, 76] width 32 height 8
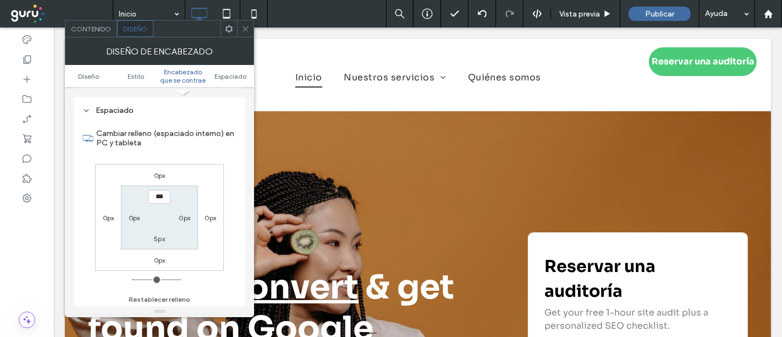
scroll to position [393, 0]
click at [161, 235] on label "5px" at bounding box center [159, 238] width 11 height 8
type input "*"
type input "***"
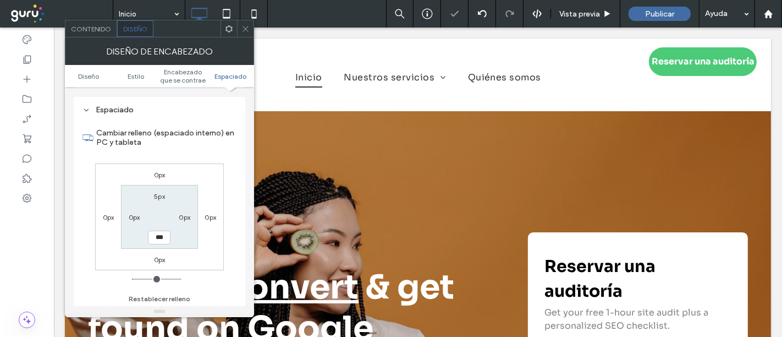
click at [161, 195] on label "5px" at bounding box center [159, 196] width 11 height 8
type input "*"
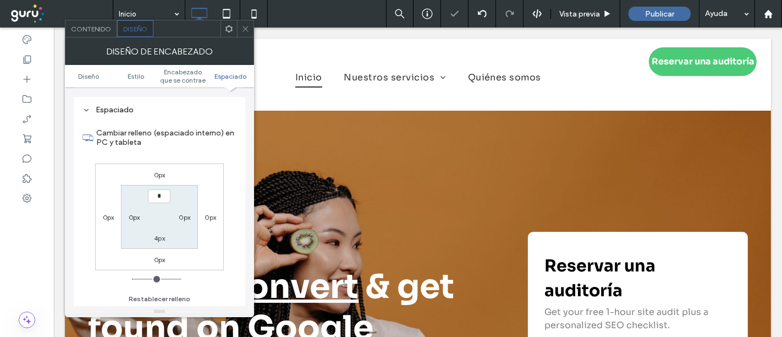
type input "*"
type input "***"
click at [248, 26] on icon at bounding box center [245, 29] width 8 height 8
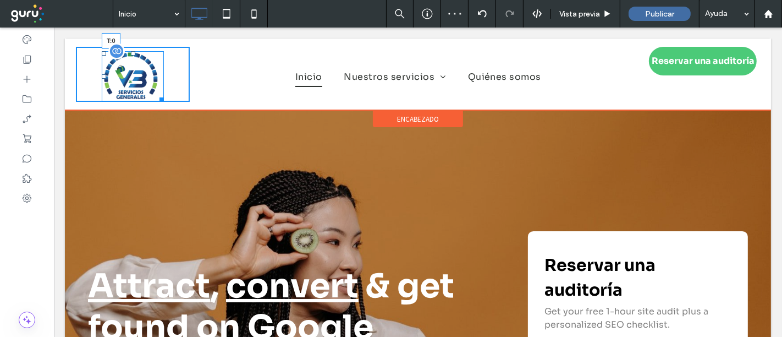
drag, startPoint x: 131, startPoint y: 51, endPoint x: 188, endPoint y: 72, distance: 59.9
click at [133, 44] on div "T:0 Click To Paste Inicio Nuestros servicios SEO en el sitio SEO fuera del siti…" at bounding box center [417, 74] width 706 height 67
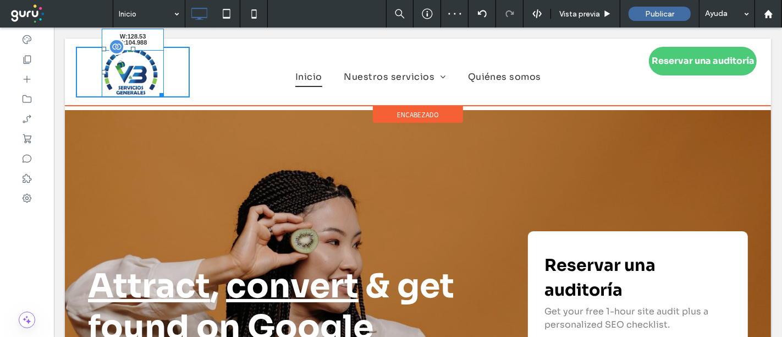
drag, startPoint x: 156, startPoint y: 91, endPoint x: 213, endPoint y: 121, distance: 64.7
click at [160, 94] on div "W:128.53 H:104.988" at bounding box center [132, 72] width 62 height 51
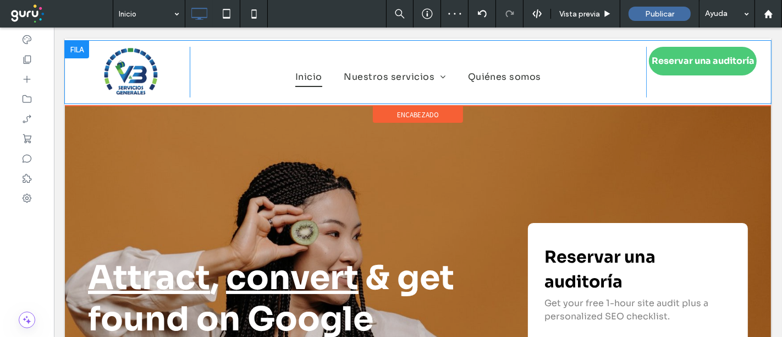
scroll to position [0, 0]
